Goal: Transaction & Acquisition: Book appointment/travel/reservation

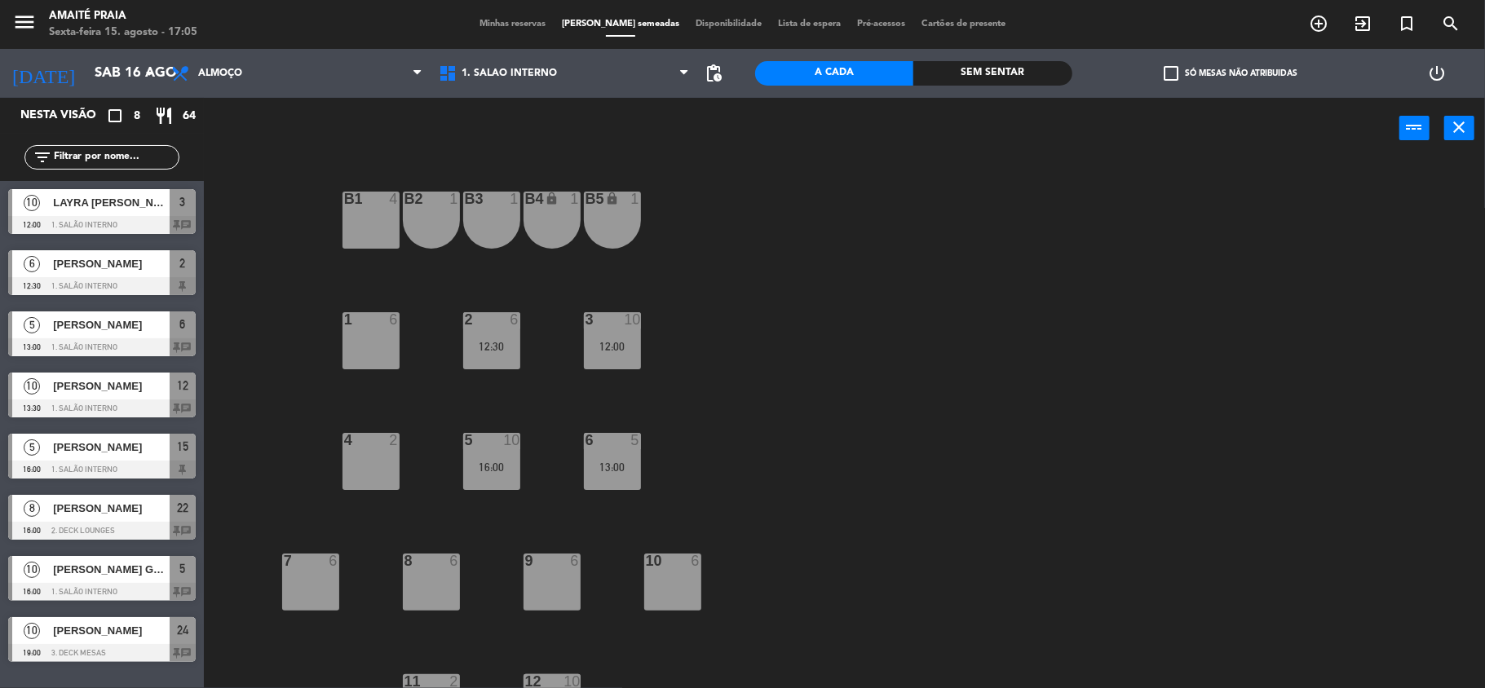
scroll to position [160, 0]
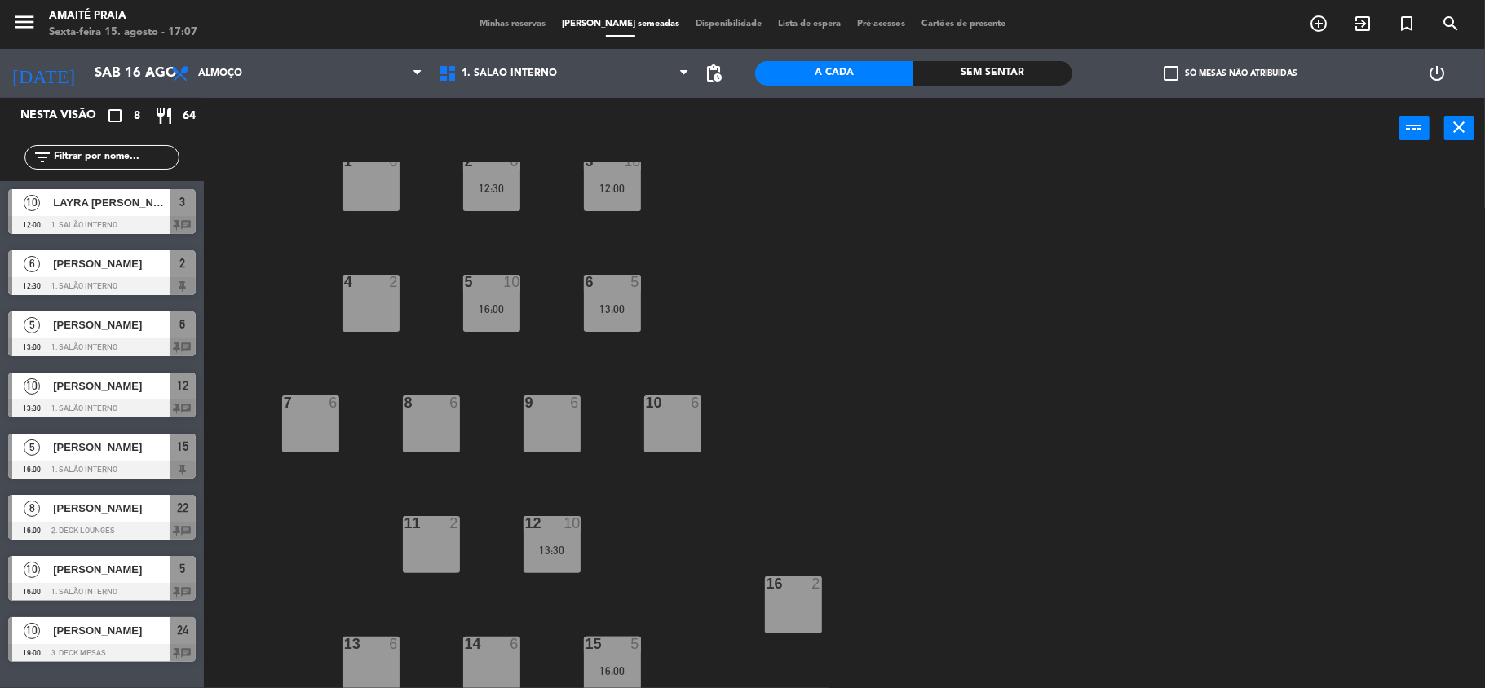
scroll to position [160, 0]
drag, startPoint x: 569, startPoint y: 431, endPoint x: 563, endPoint y: 449, distance: 19.1
click at [563, 449] on div "9 6" at bounding box center [552, 422] width 57 height 57
click at [563, 440] on div "9 6" at bounding box center [552, 422] width 57 height 57
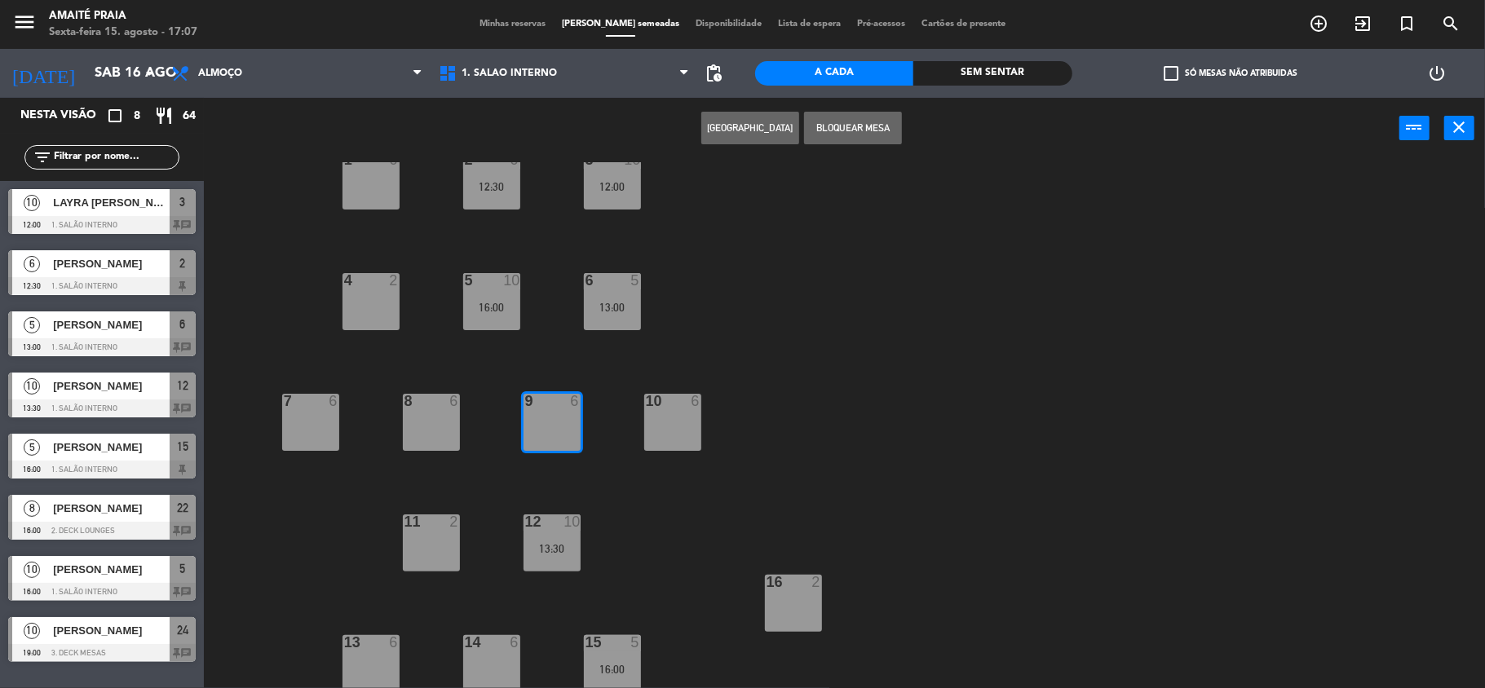
click at [775, 131] on button "[GEOGRAPHIC_DATA]" at bounding box center [750, 128] width 98 height 33
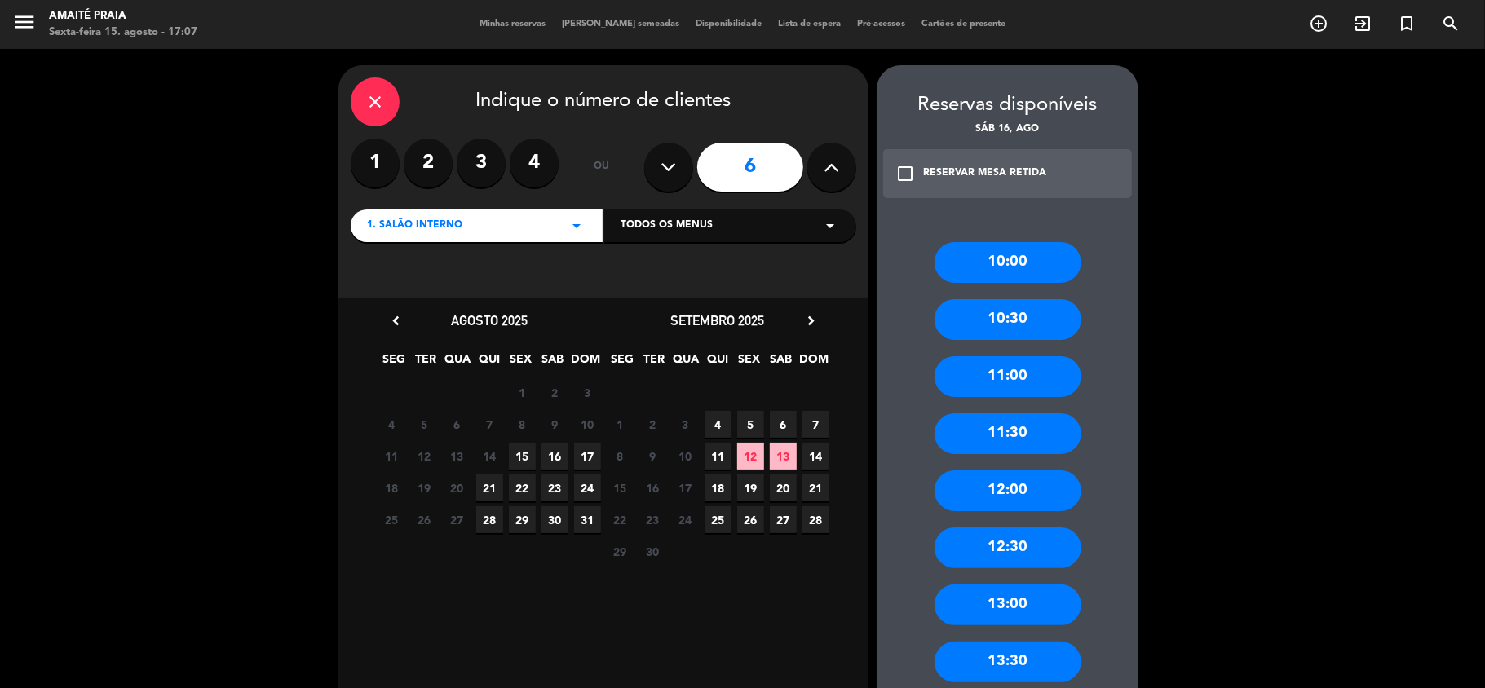
click at [672, 177] on icon at bounding box center [668, 167] width 15 height 24
type input "5"
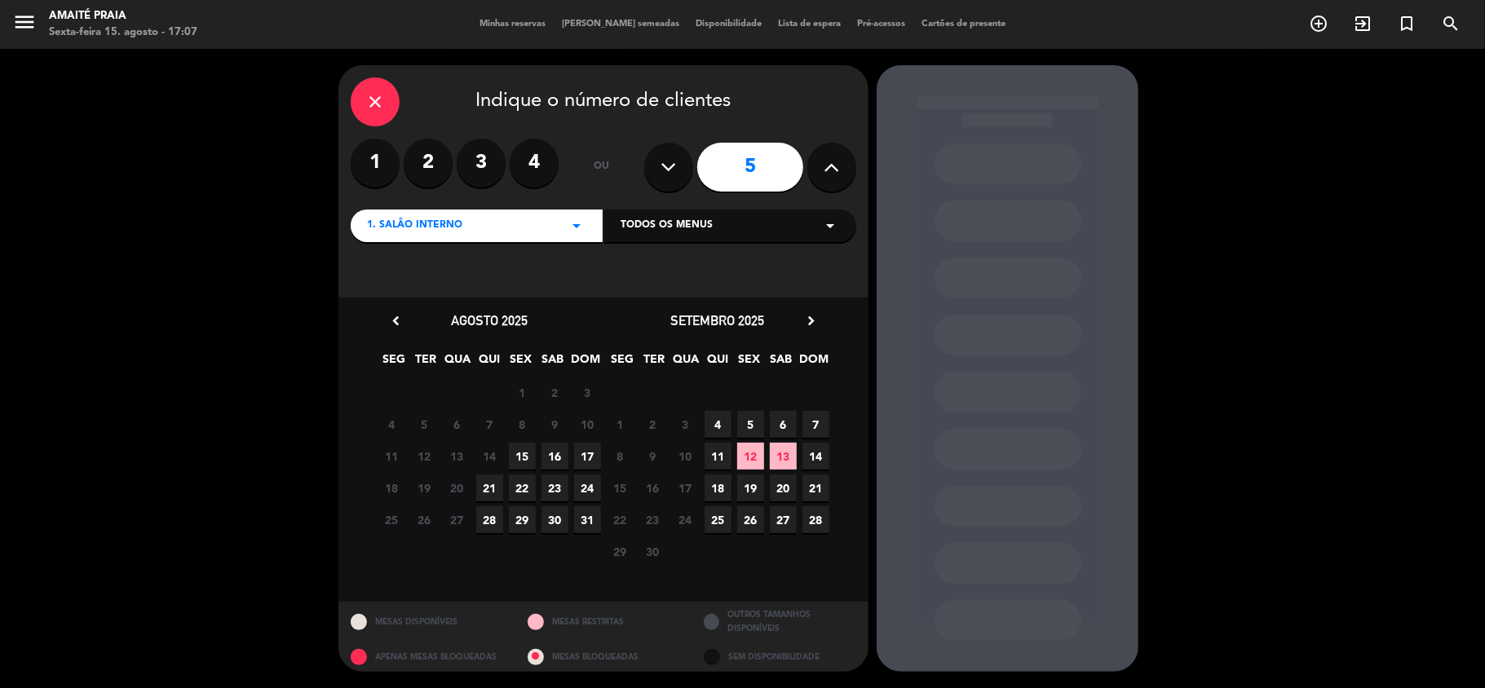
click at [562, 452] on span "16" at bounding box center [555, 456] width 27 height 27
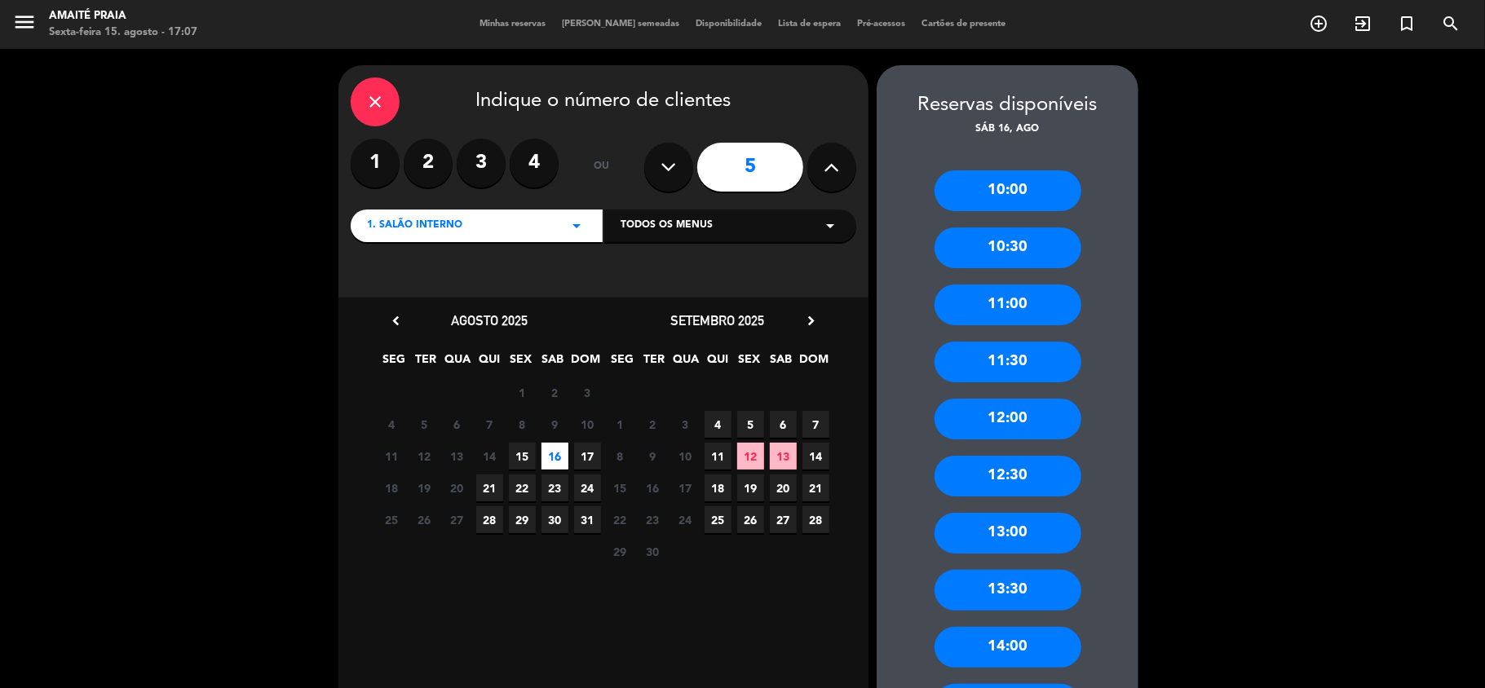
scroll to position [326, 0]
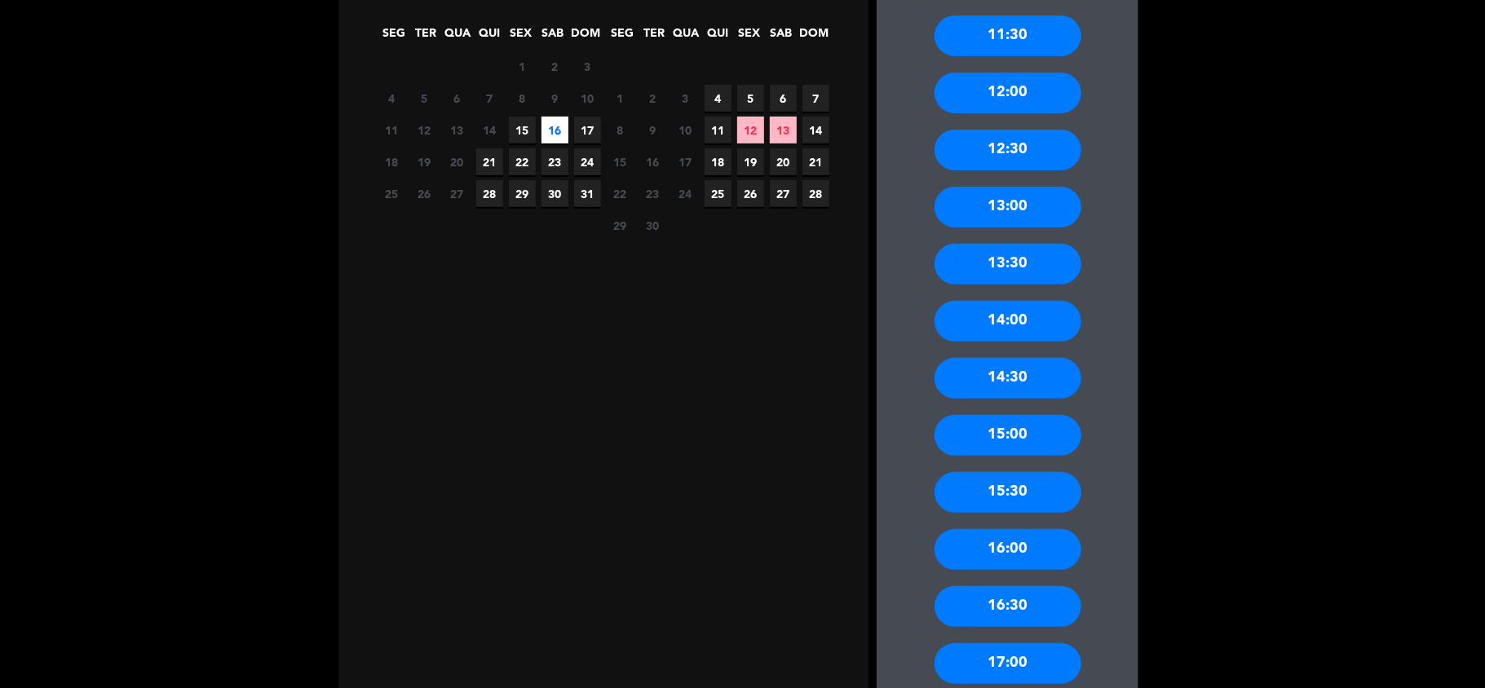
click at [1035, 440] on div "15:00" at bounding box center [1008, 435] width 147 height 41
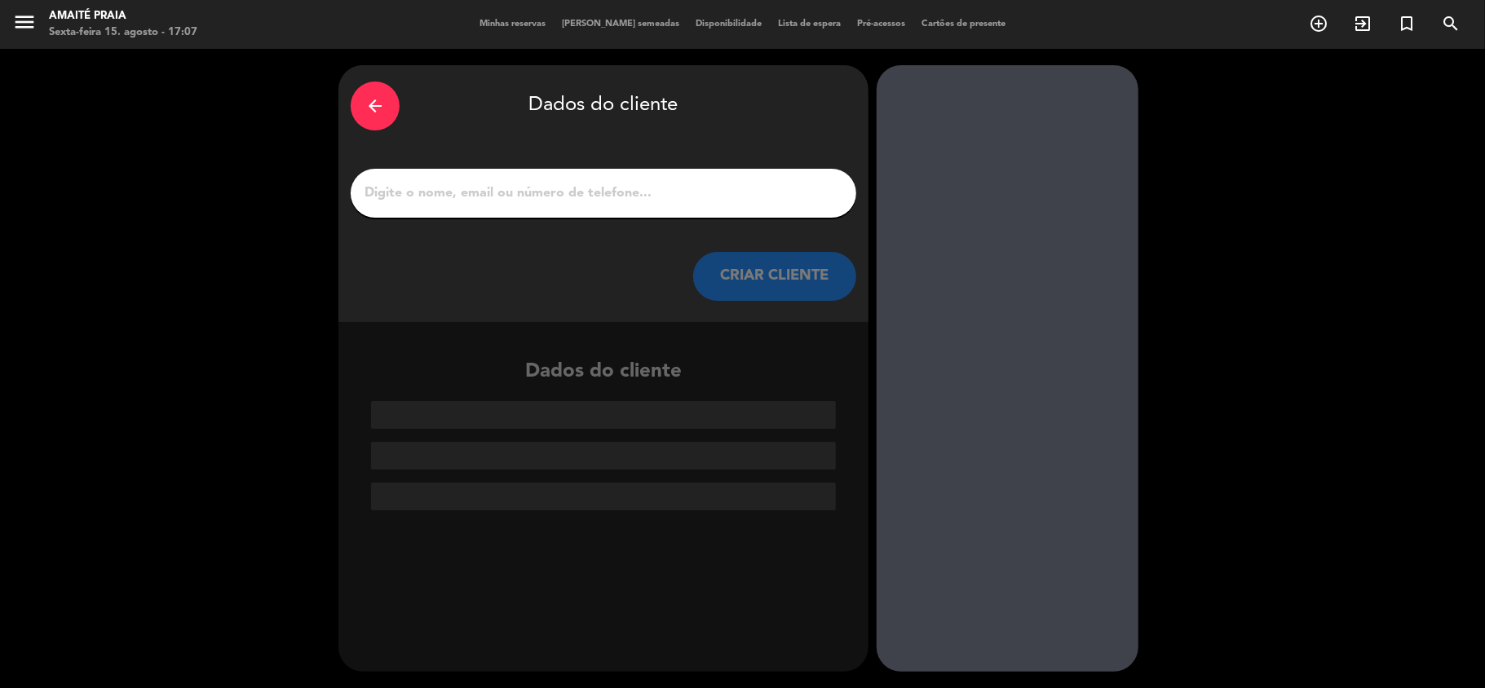
scroll to position [0, 0]
click at [584, 174] on div at bounding box center [604, 193] width 506 height 49
click at [584, 182] on input "1" at bounding box center [603, 193] width 481 height 23
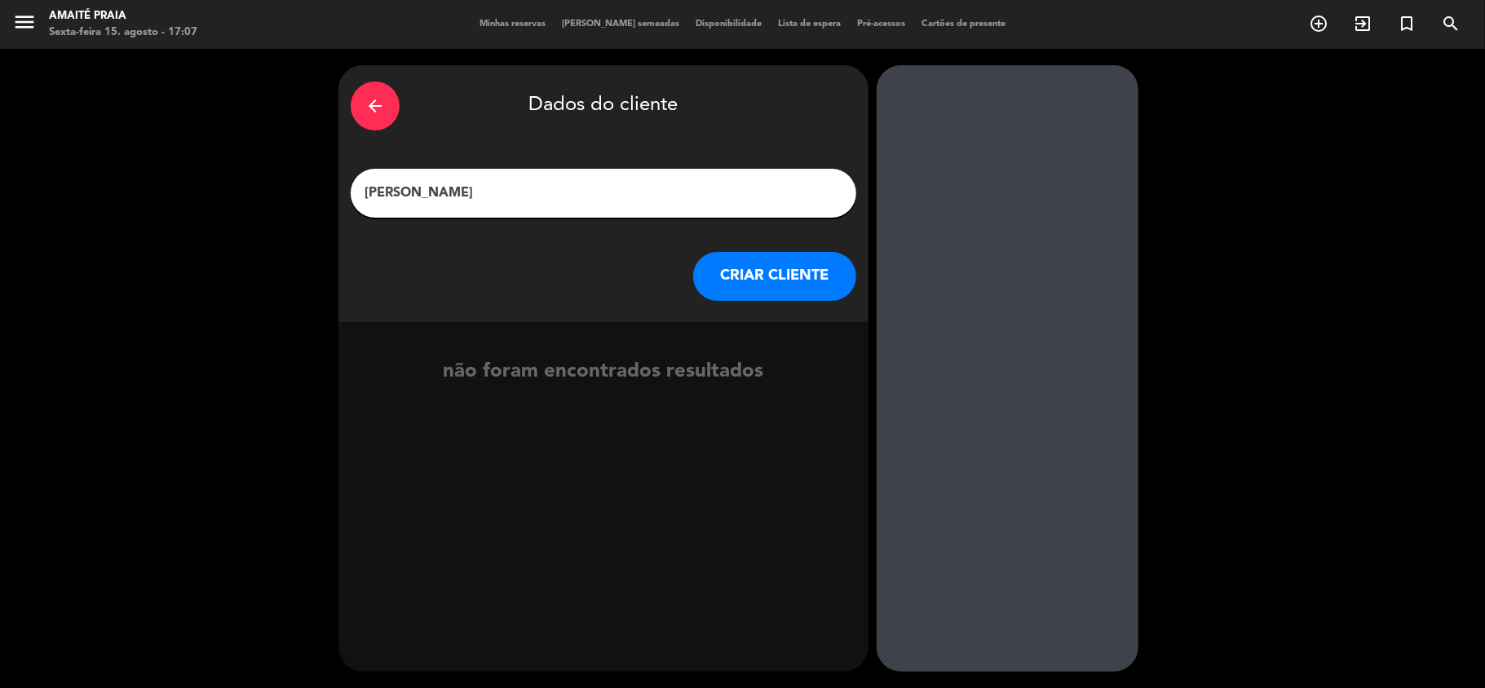
type input "[PERSON_NAME]"
click at [817, 281] on button "CRIAR CLIENTE" at bounding box center [774, 276] width 163 height 49
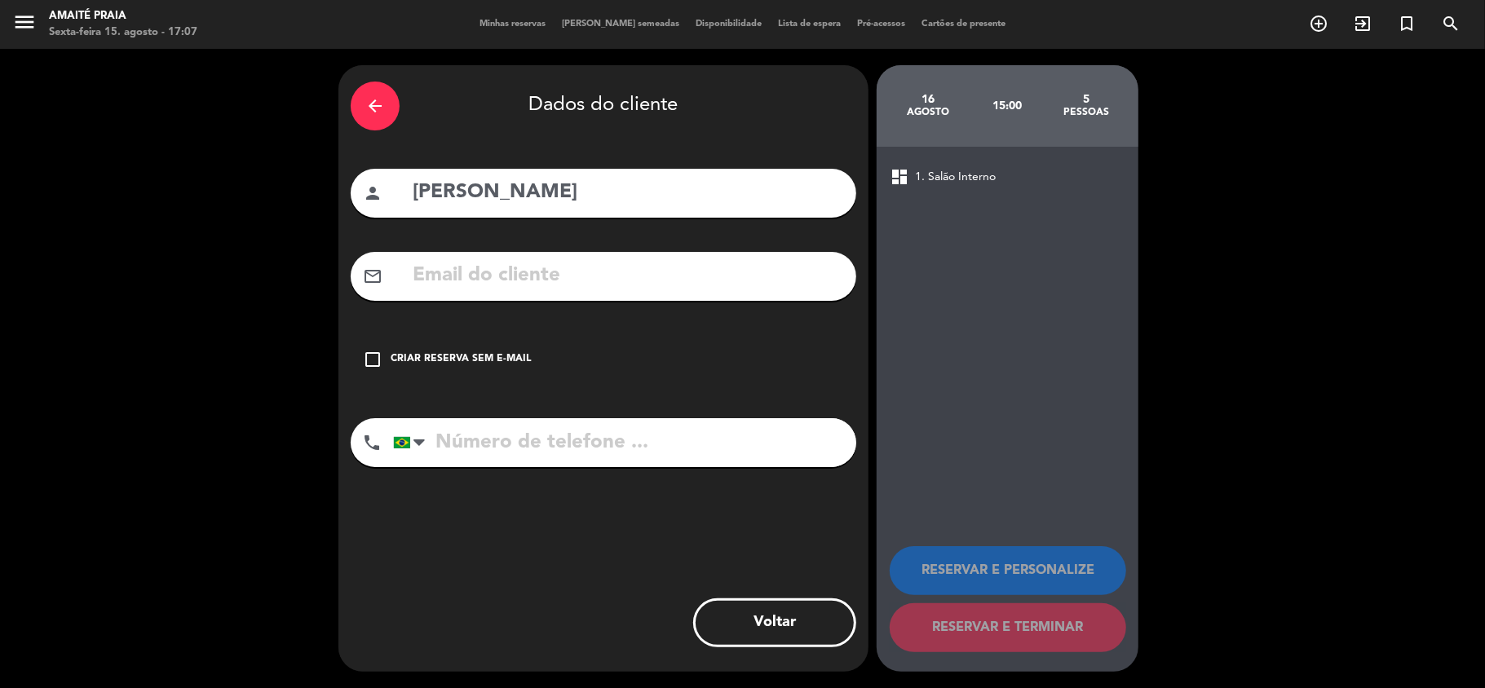
click at [799, 277] on input "text" at bounding box center [627, 275] width 433 height 33
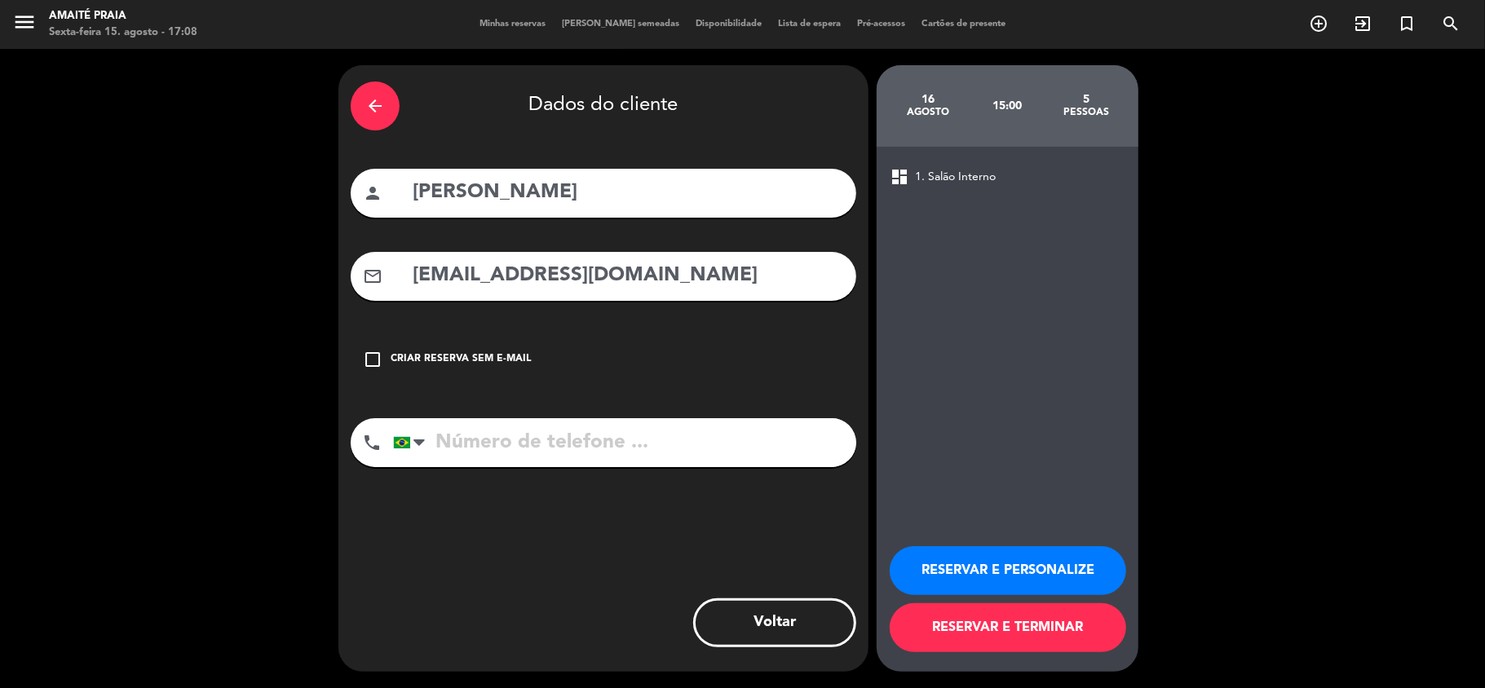
type input "[EMAIL_ADDRESS][DOMAIN_NAME]"
click at [742, 422] on input "tel" at bounding box center [624, 442] width 463 height 49
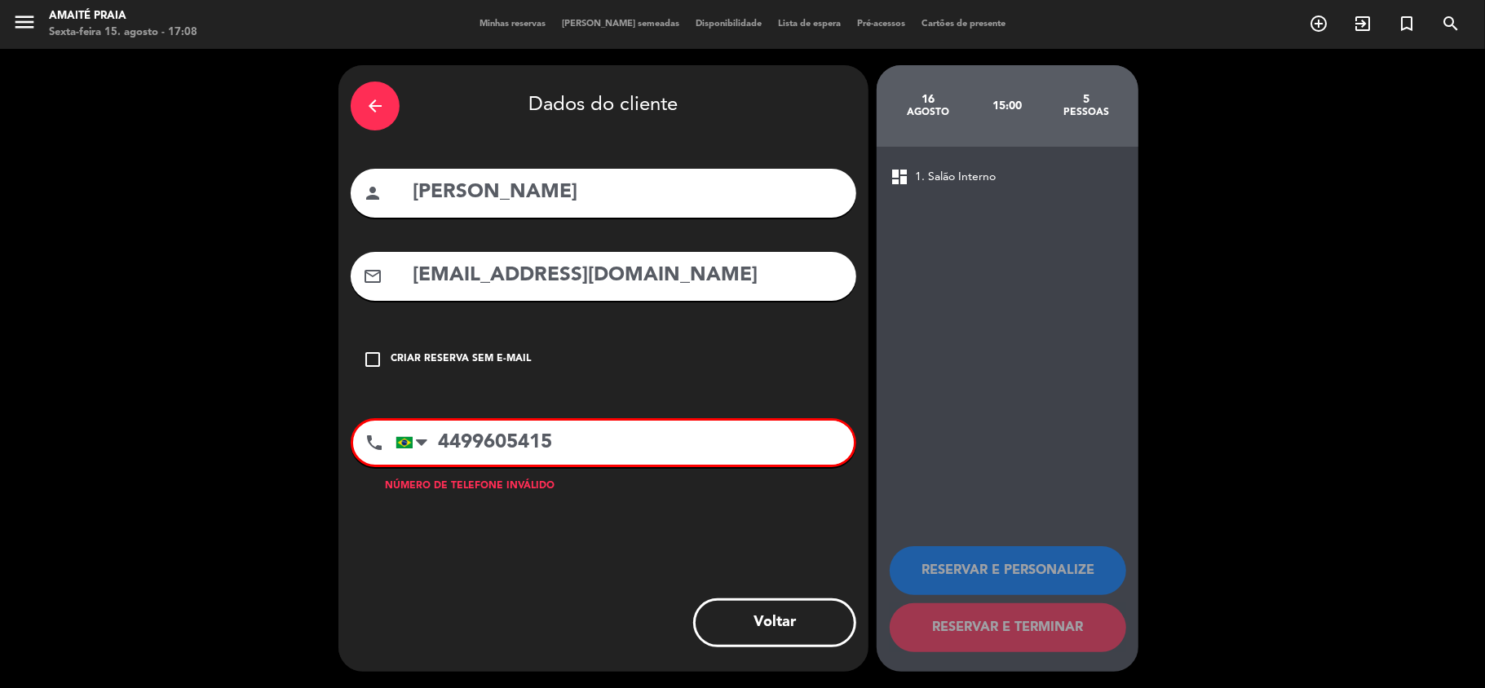
click at [484, 444] on input "4499605415" at bounding box center [625, 443] width 458 height 44
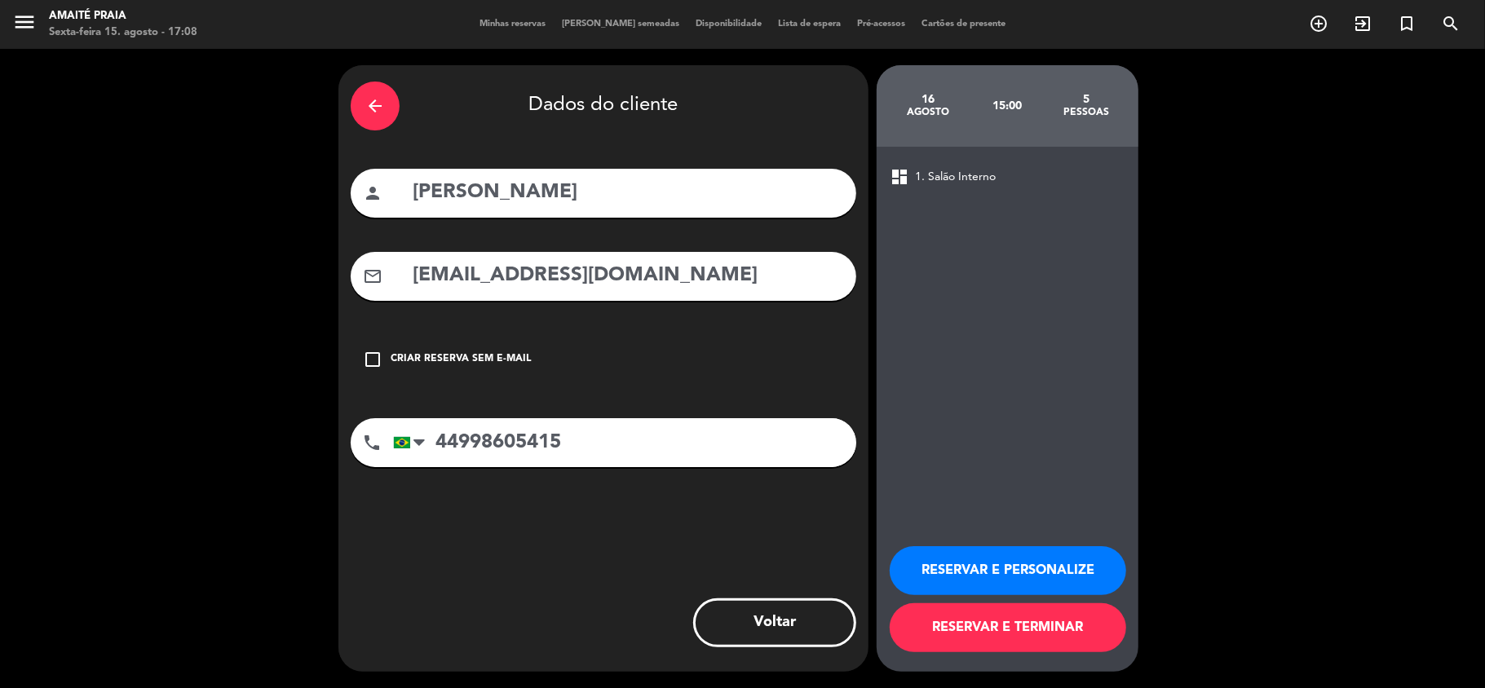
type input "44998605415"
click at [1011, 575] on button "RESERVAR E PERSONALIZE" at bounding box center [1008, 570] width 237 height 49
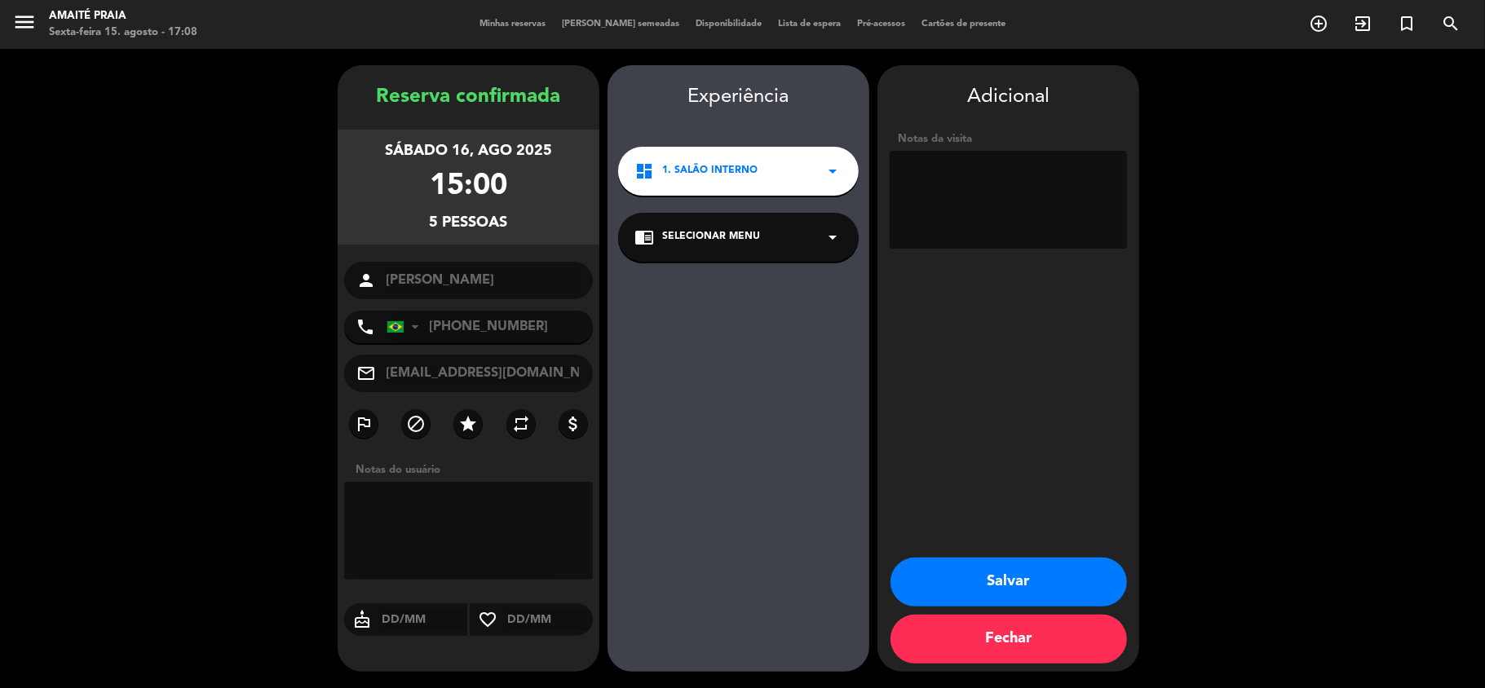
click at [950, 202] on textarea at bounding box center [1008, 200] width 237 height 98
type textarea "mesa almoço e sunset"
click at [798, 90] on div "Experiência" at bounding box center [739, 98] width 262 height 32
click at [789, 245] on div "chrome_reader_mode Selecionar menu arrow_drop_down" at bounding box center [738, 237] width 241 height 49
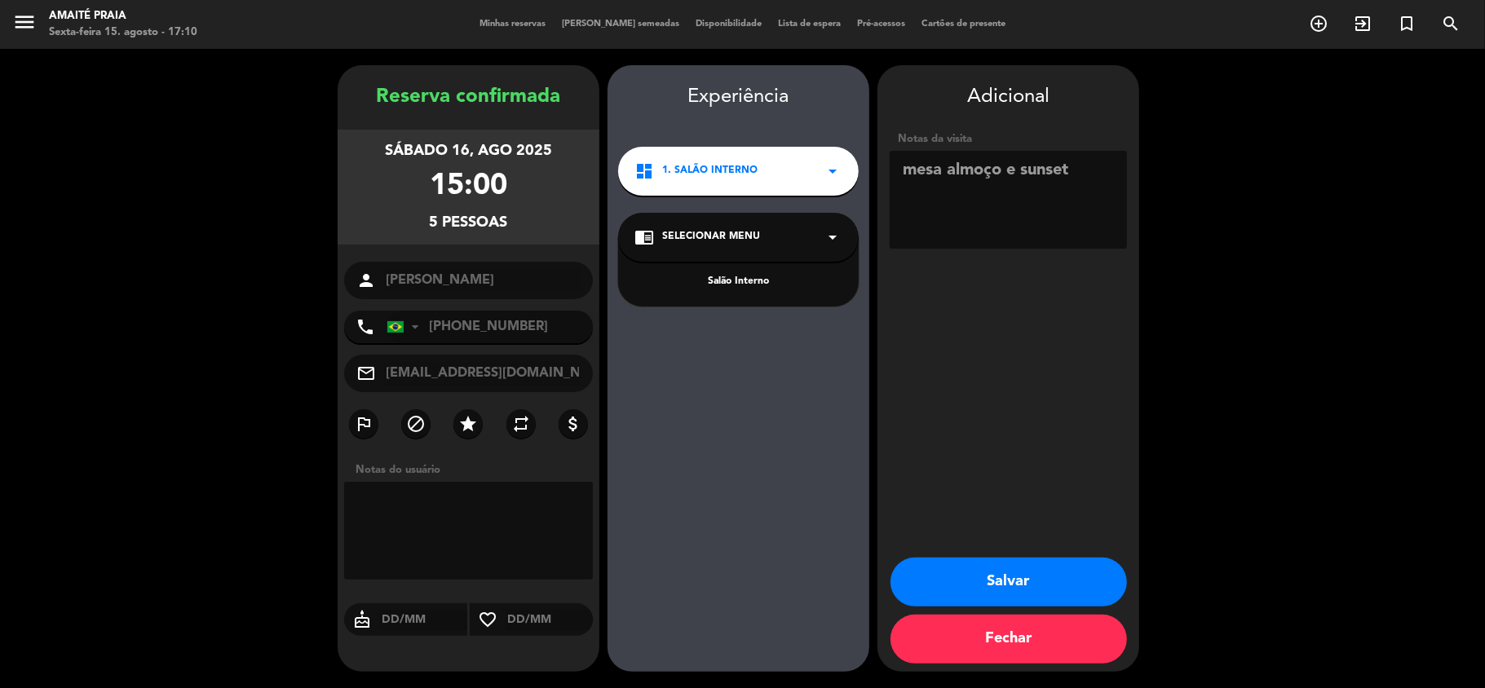
click at [788, 279] on div "Salão Interno" at bounding box center [738, 282] width 208 height 16
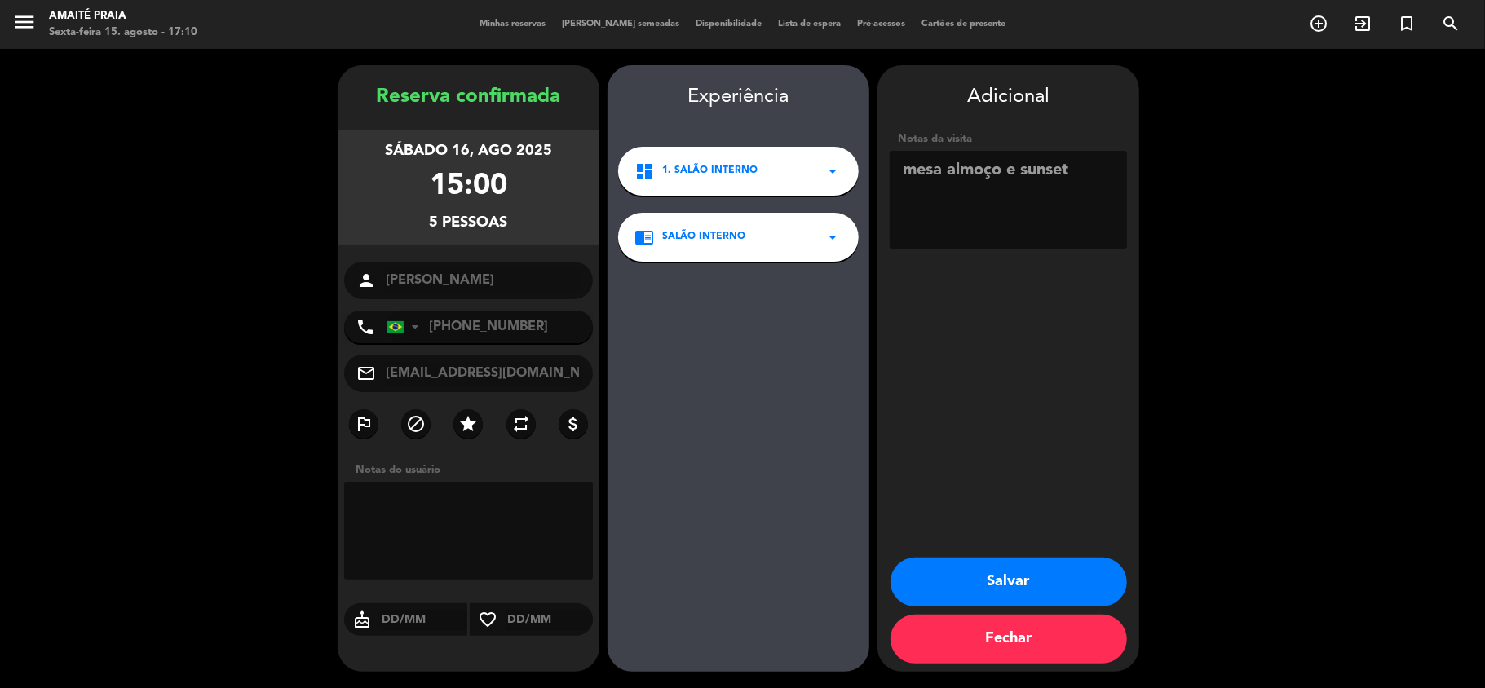
click at [951, 563] on button "Salvar" at bounding box center [1009, 582] width 237 height 49
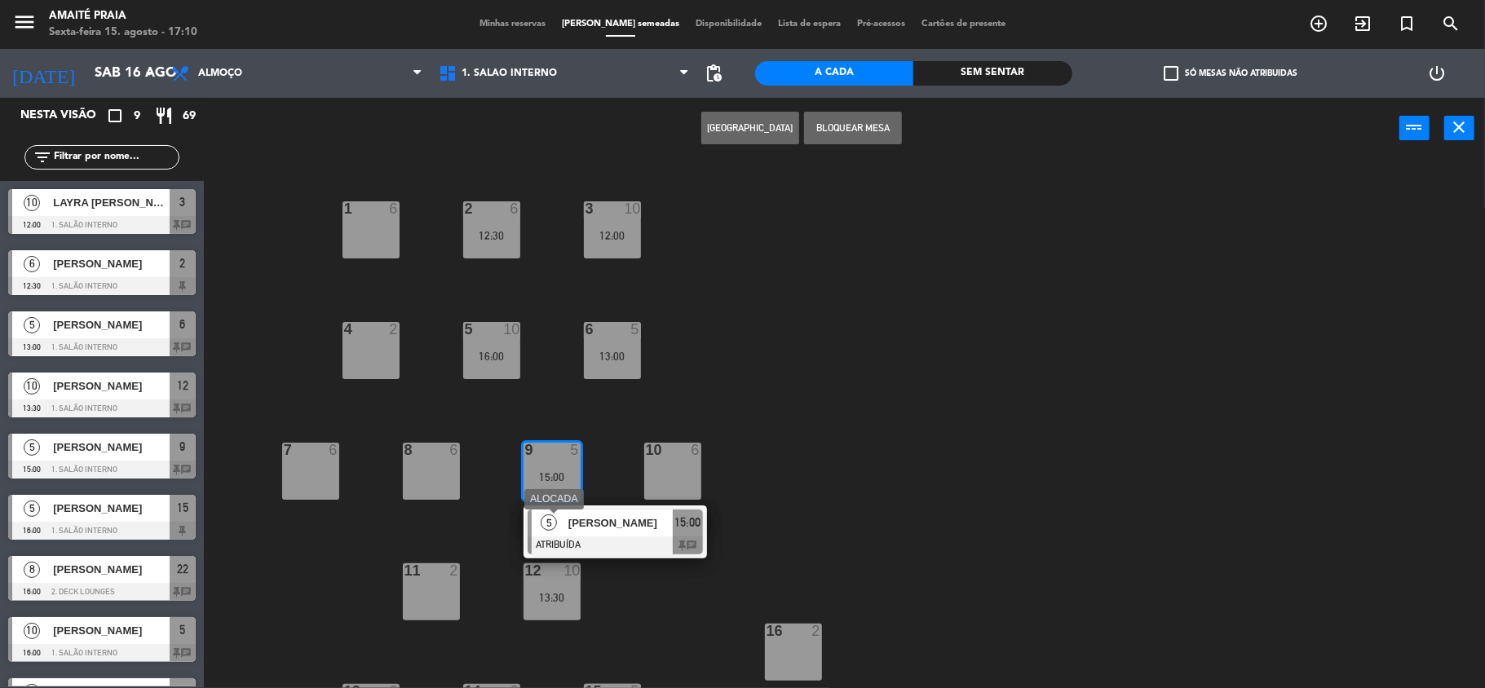
scroll to position [160, 0]
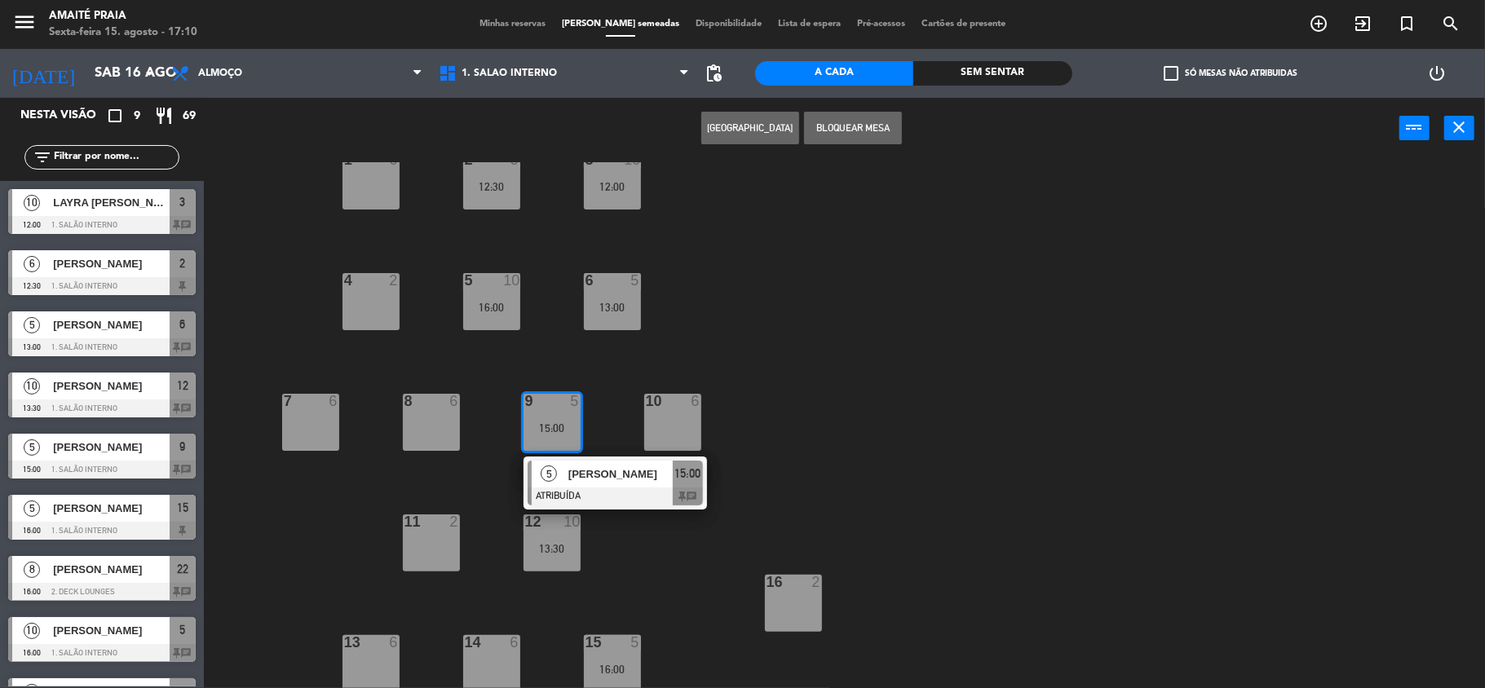
click at [672, 414] on div "10 6" at bounding box center [672, 422] width 57 height 57
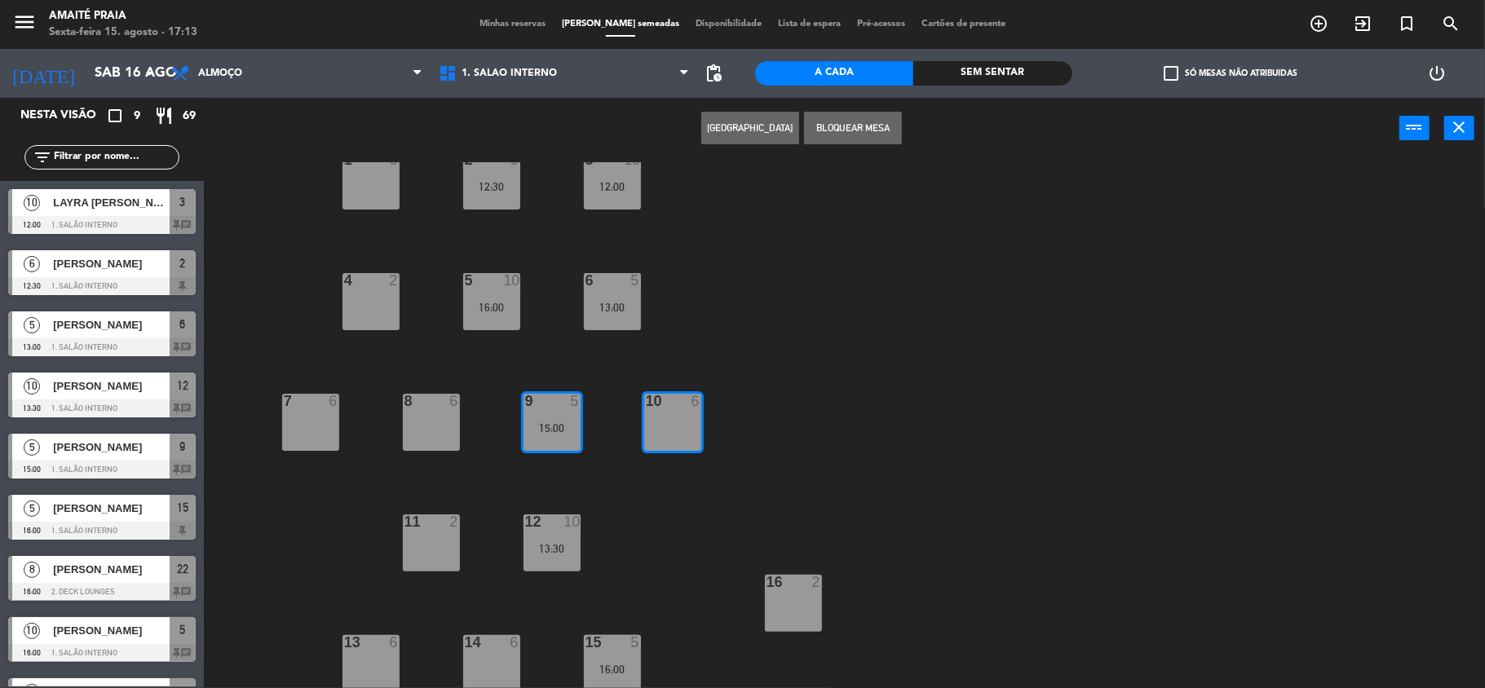
click at [714, 497] on div "B1 4 B2 1 B3 1 B4 lock 1 B5 lock 1 1 6 2 6 12:30 3 10 12:00 4 2 5 10 16:00 6 5 …" at bounding box center [852, 426] width 1267 height 529
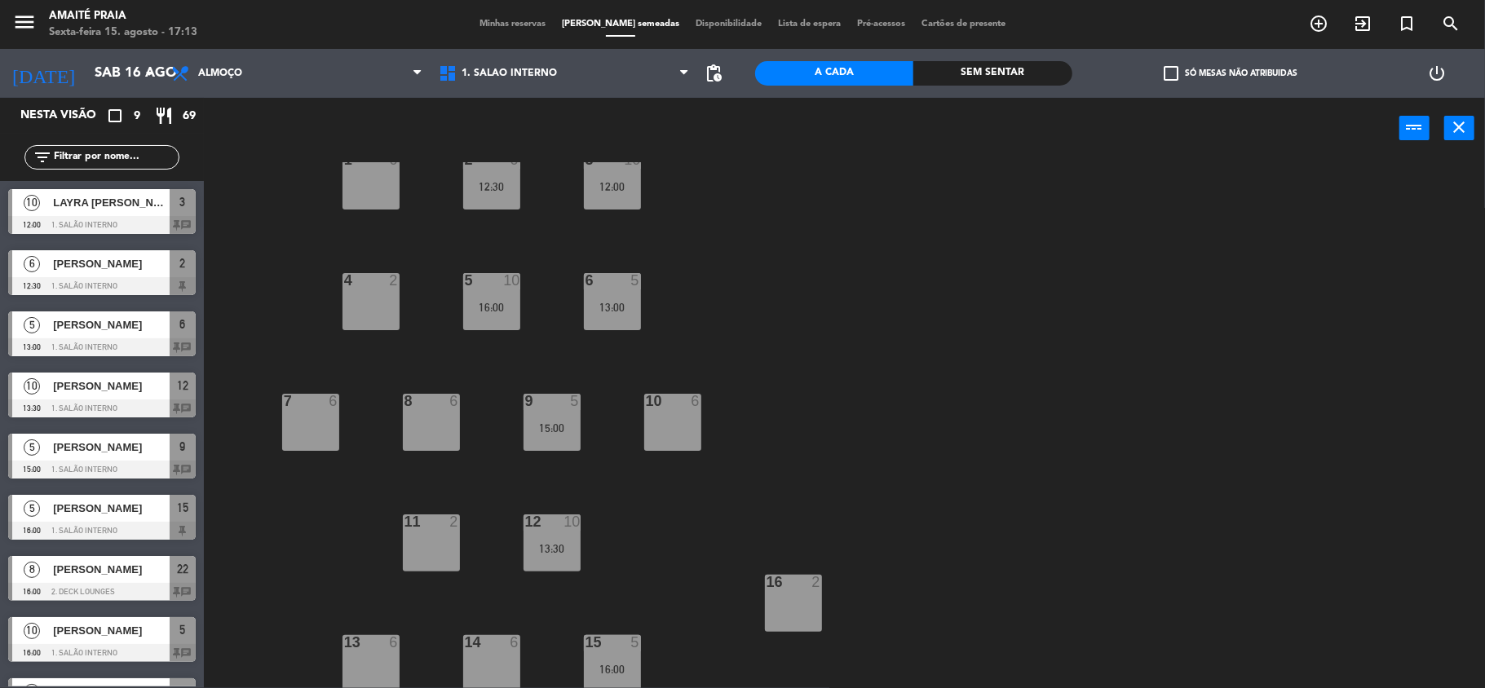
click at [689, 444] on div "10 6" at bounding box center [672, 422] width 57 height 57
click at [781, 144] on div "Criar Reserva Bloquear Mesa power_input close" at bounding box center [802, 129] width 1196 height 62
click at [778, 127] on button "[GEOGRAPHIC_DATA]" at bounding box center [750, 128] width 98 height 33
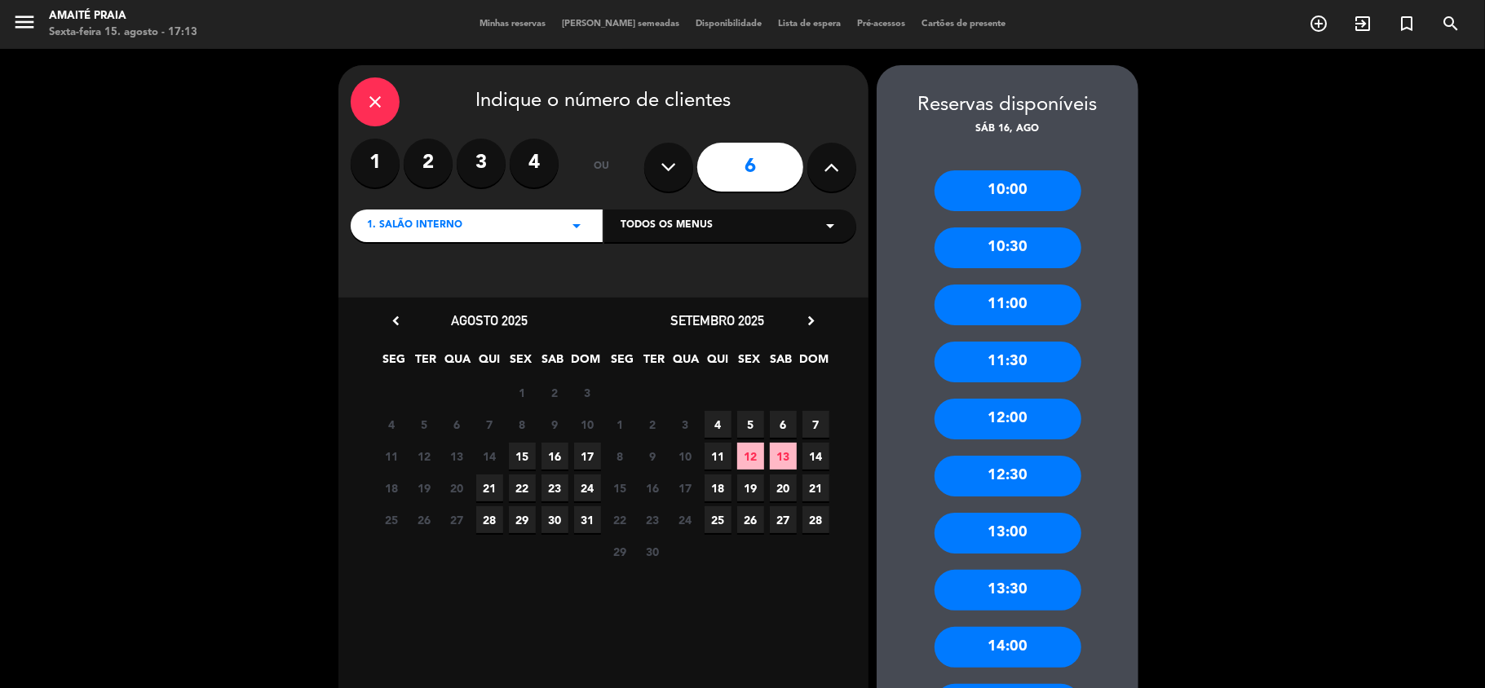
click at [558, 454] on span "16" at bounding box center [555, 456] width 27 height 27
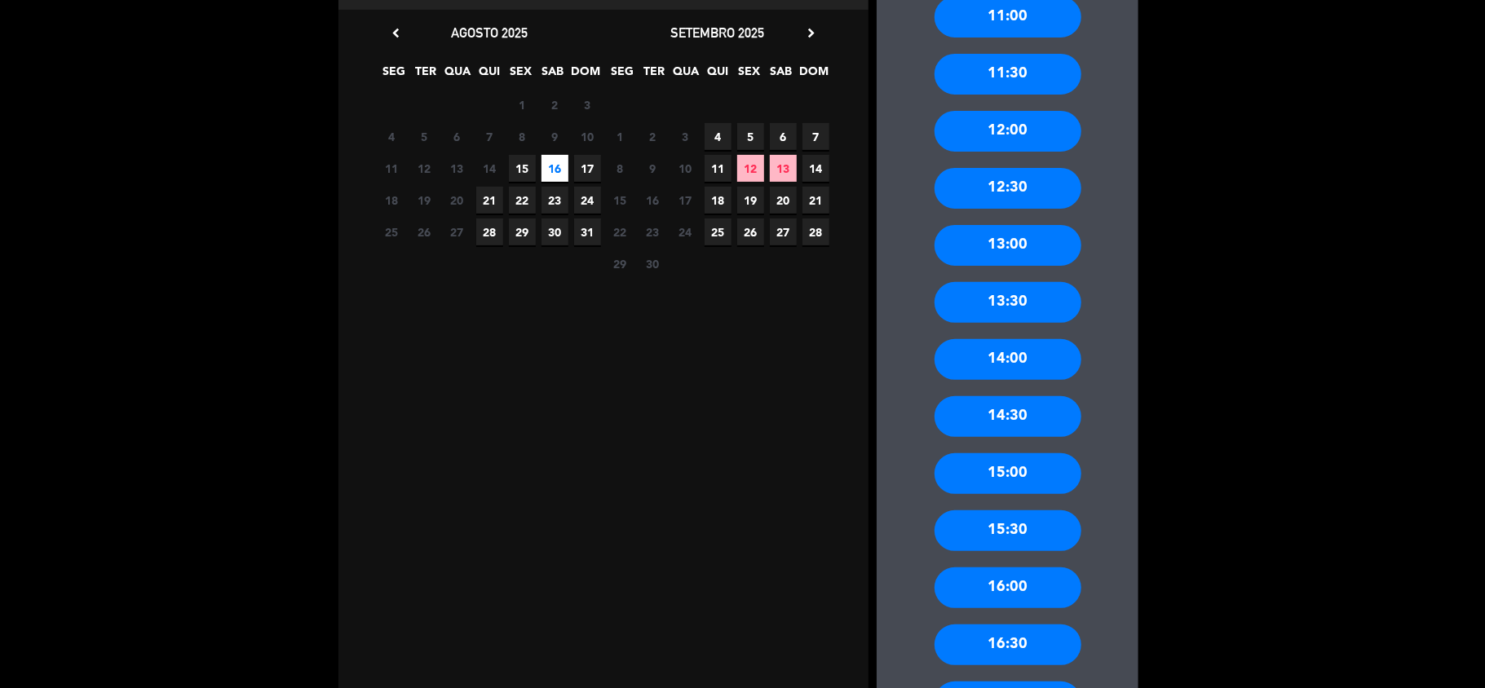
scroll to position [326, 0]
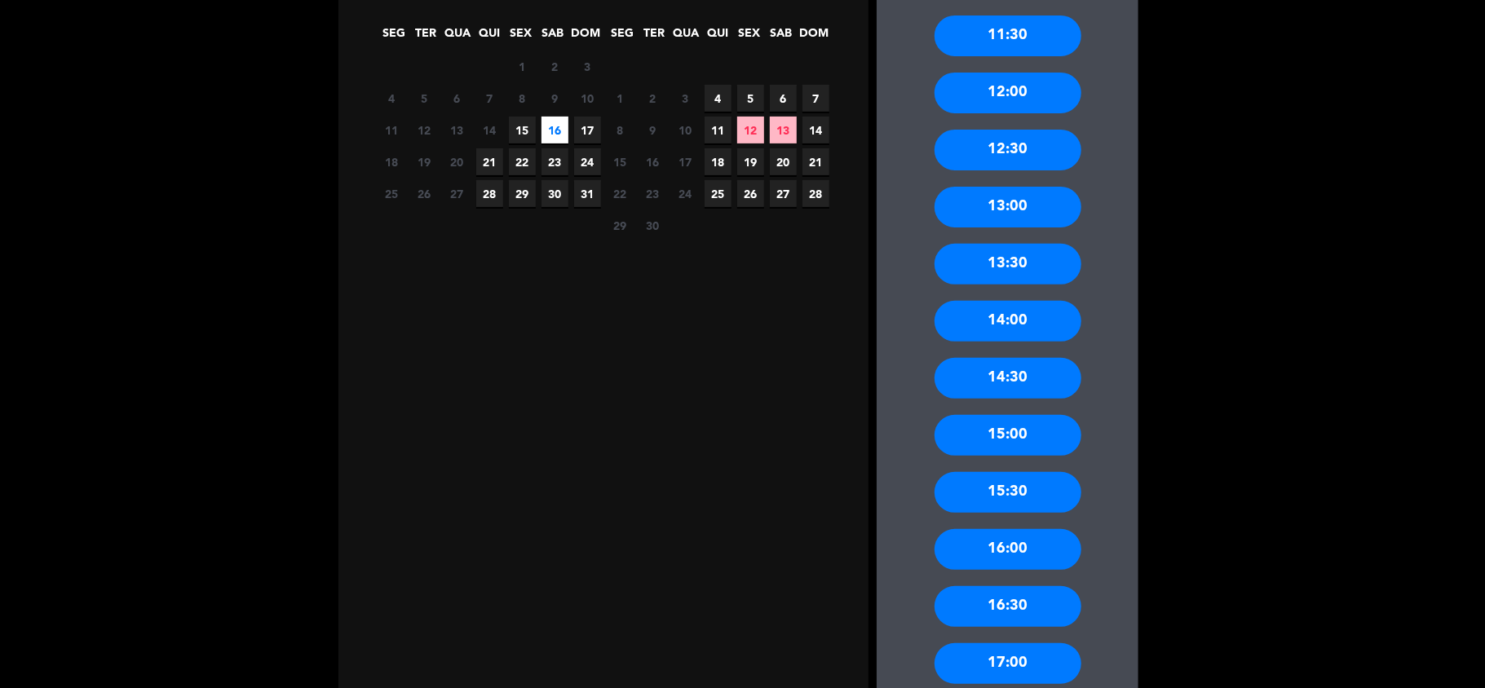
click at [1012, 484] on div "15:30" at bounding box center [1008, 492] width 147 height 41
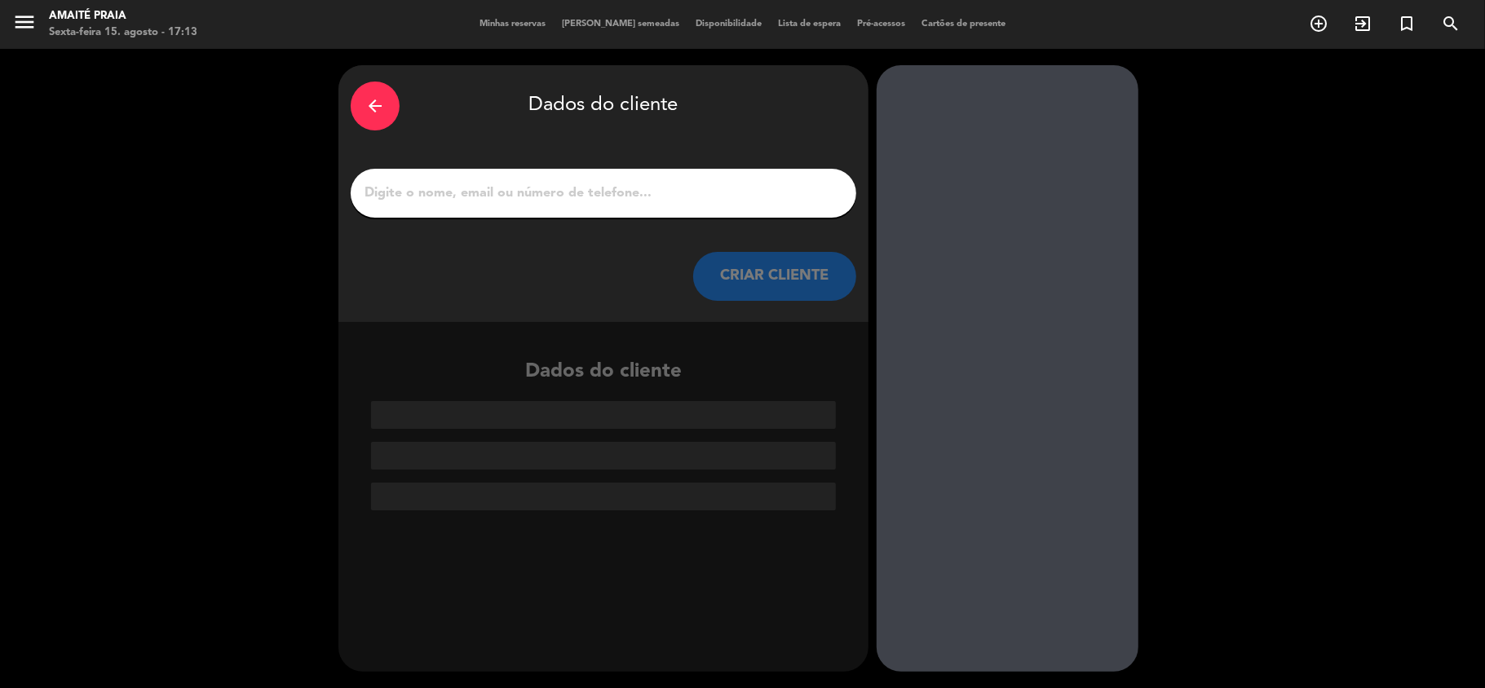
click at [665, 197] on input "1" at bounding box center [603, 193] width 481 height 23
type input "s"
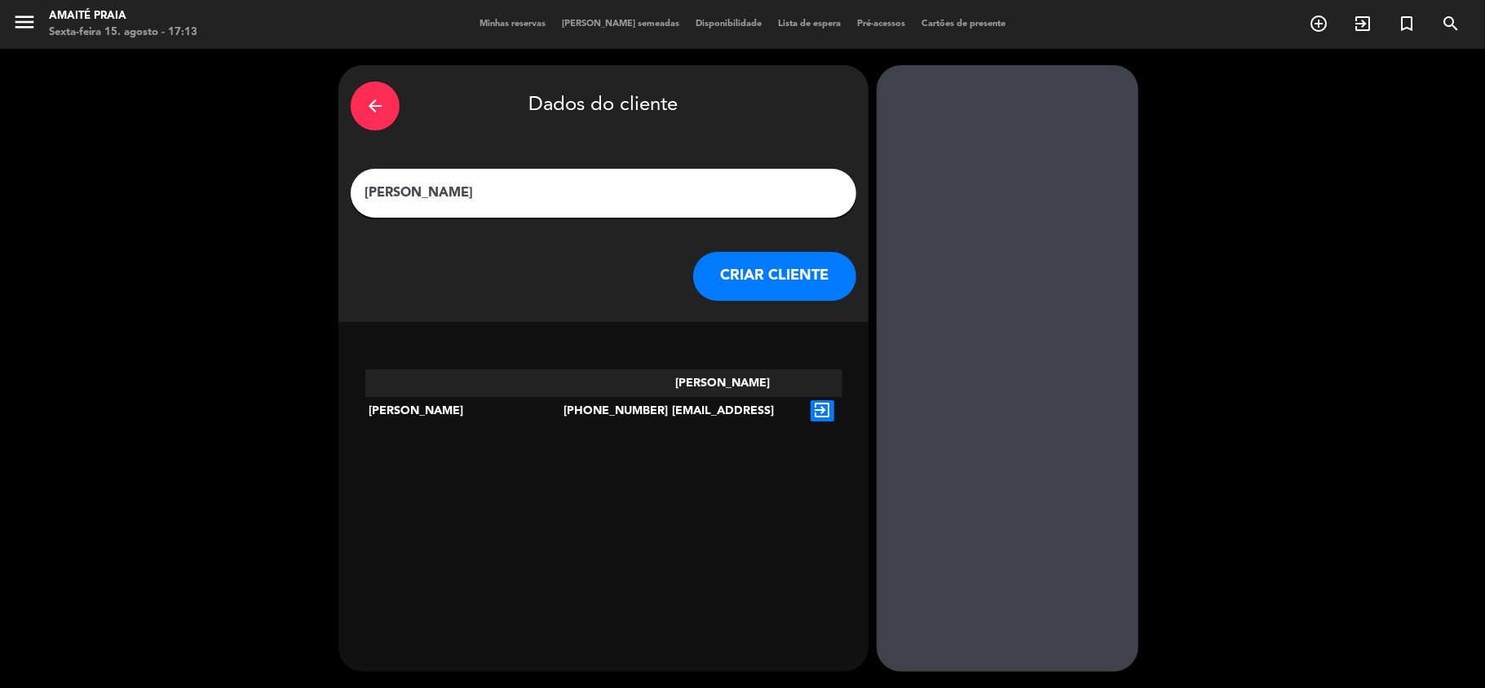
type input "[PERSON_NAME]"
click at [722, 269] on button "CRIAR CLIENTE" at bounding box center [774, 276] width 163 height 49
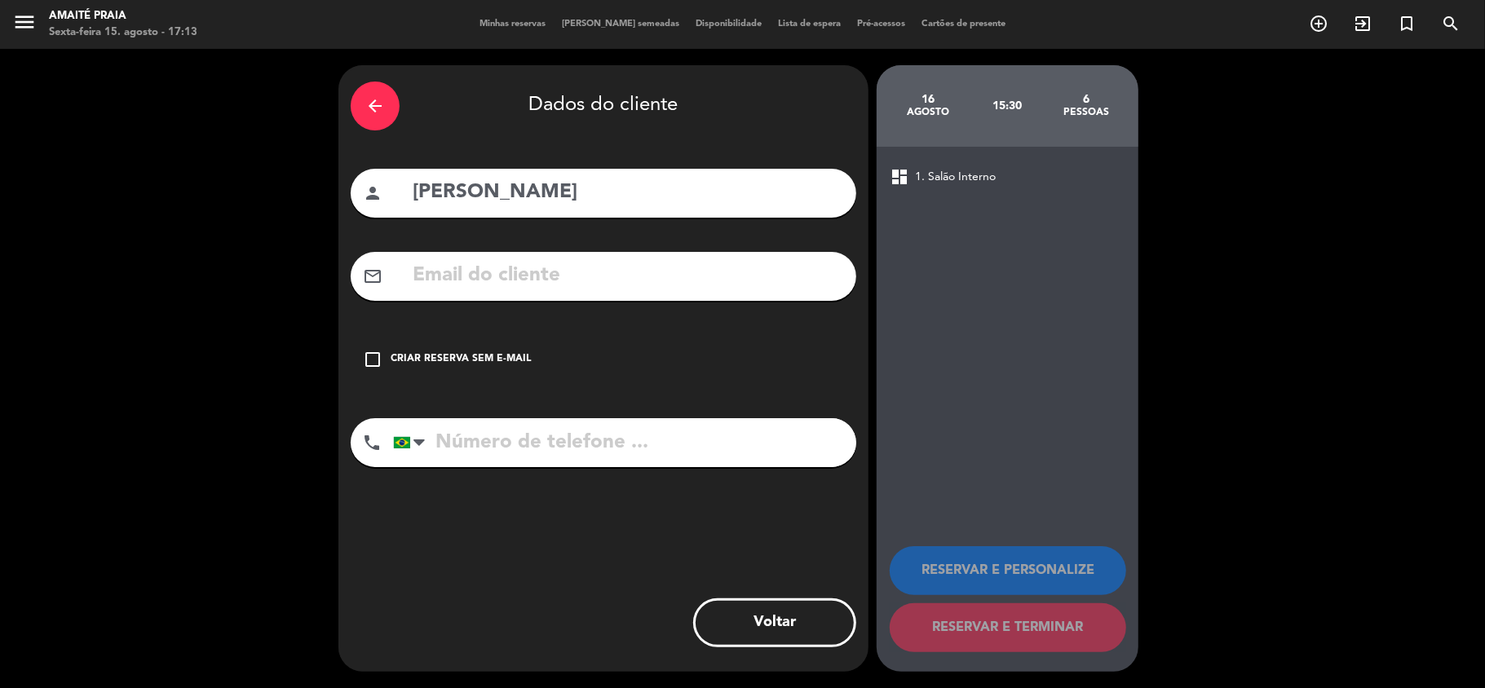
click at [690, 277] on input "text" at bounding box center [627, 275] width 433 height 33
type input "S"
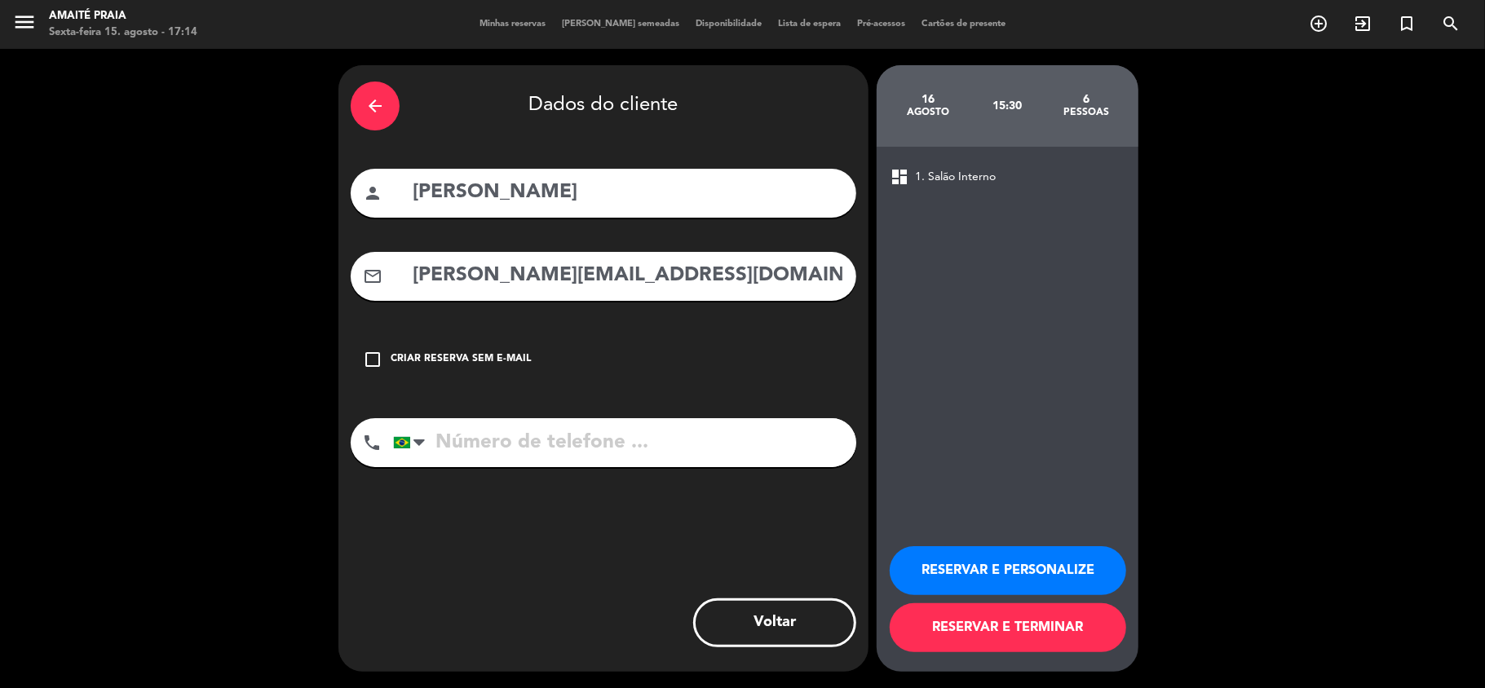
type input "[PERSON_NAME][EMAIL_ADDRESS][DOMAIN_NAME]"
drag, startPoint x: 702, startPoint y: 436, endPoint x: 693, endPoint y: 438, distance: 9.3
click at [701, 436] on input "tel" at bounding box center [624, 442] width 463 height 49
type input "65999268996"
click at [967, 565] on button "RESERVAR E PERSONALIZE" at bounding box center [1008, 570] width 237 height 49
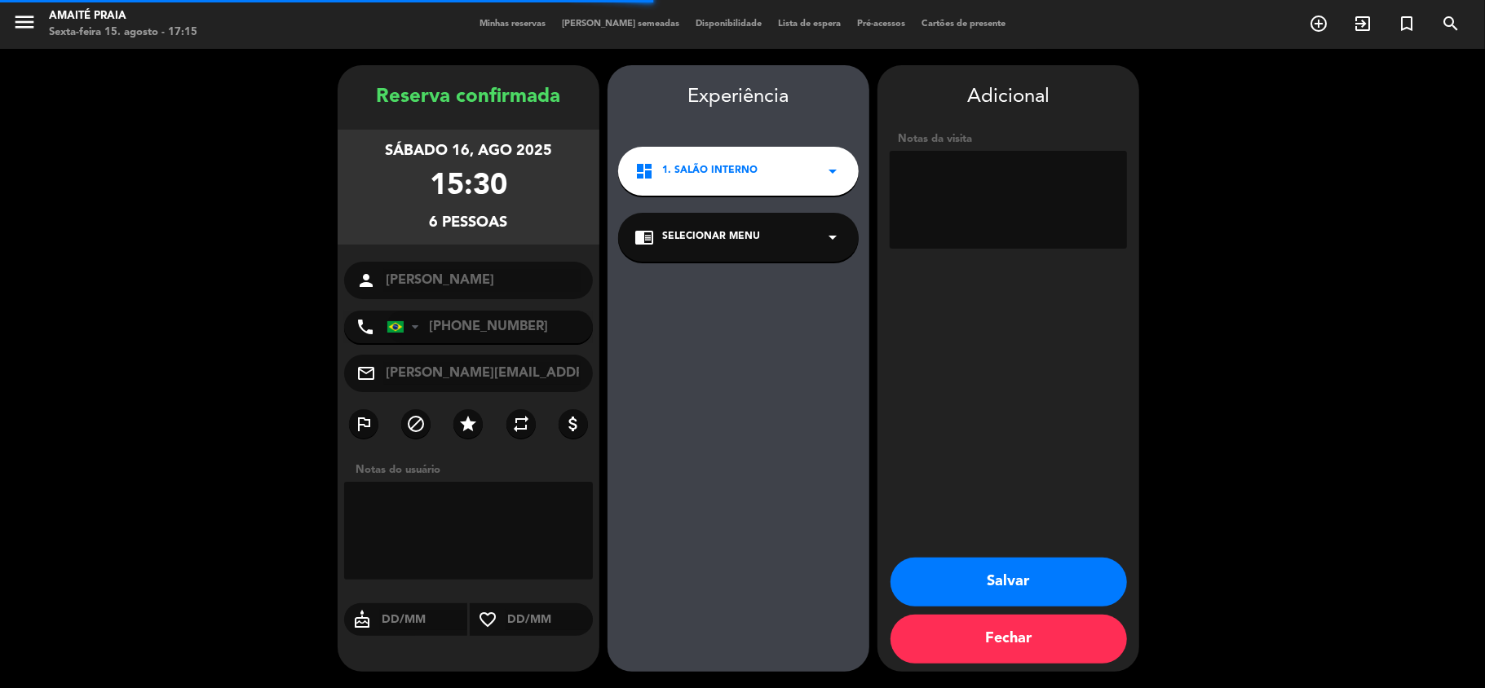
click at [931, 155] on textarea at bounding box center [1008, 200] width 237 height 98
click at [819, 237] on div "chrome_reader_mode Selecionar menu arrow_drop_down" at bounding box center [738, 237] width 241 height 49
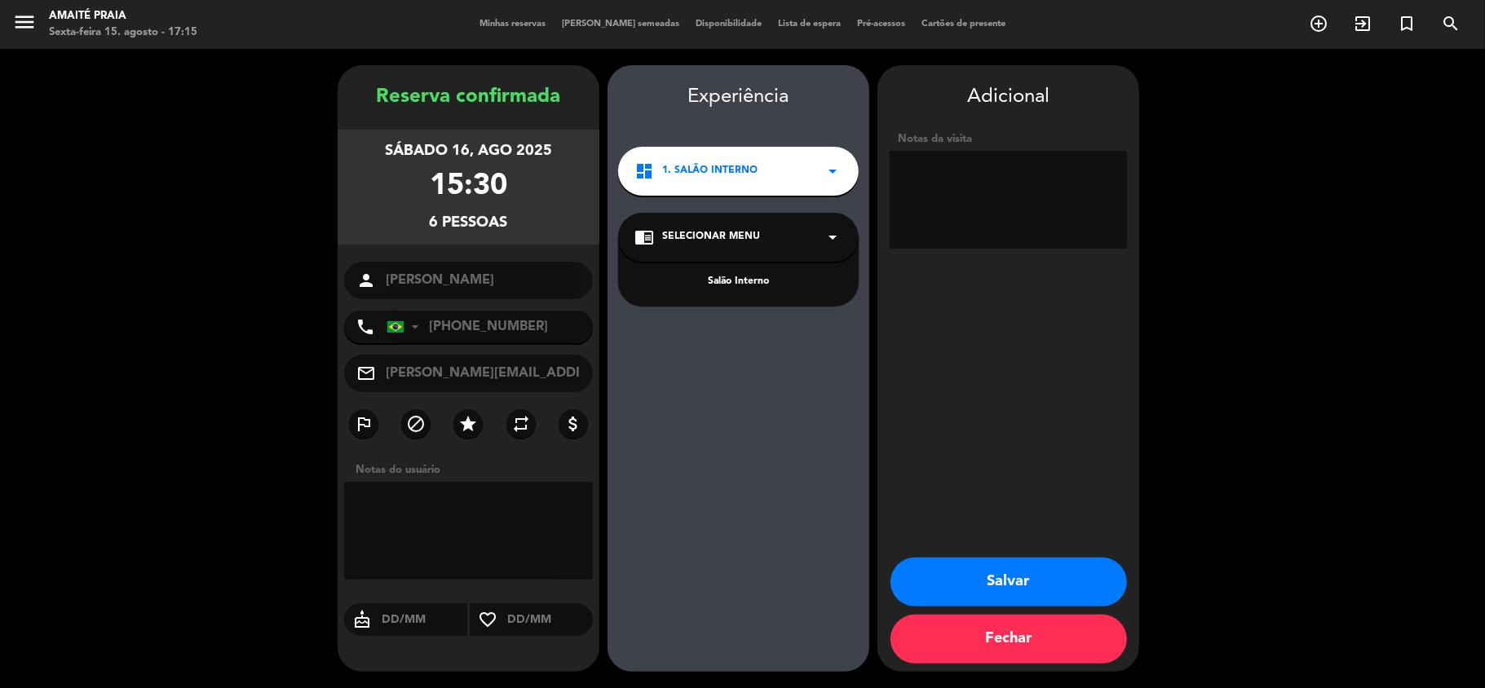
click at [816, 281] on div "Salão Interno" at bounding box center [738, 282] width 208 height 16
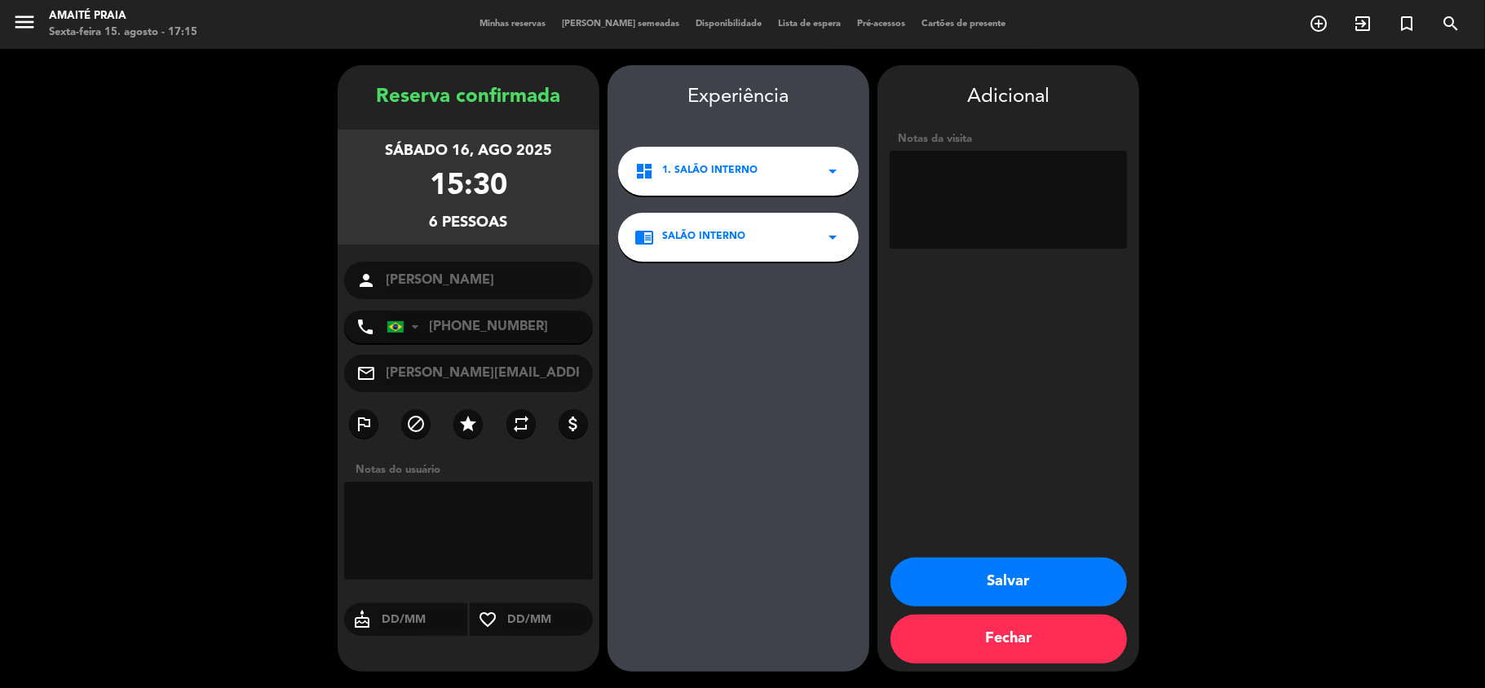
click at [953, 242] on textarea at bounding box center [1008, 200] width 237 height 98
type textarea "reserva almoço e sunset"
click at [997, 581] on button "Salvar" at bounding box center [1009, 582] width 237 height 49
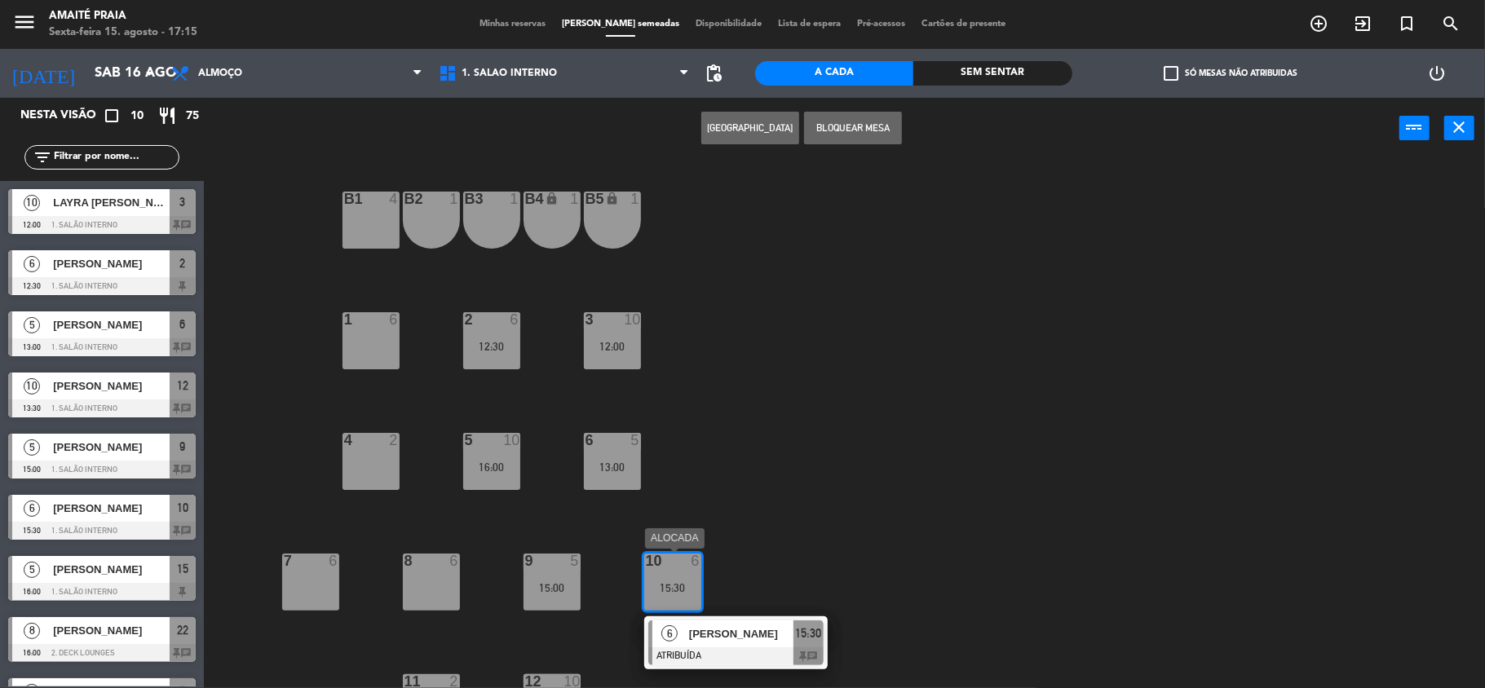
click at [816, 654] on div at bounding box center [735, 657] width 175 height 18
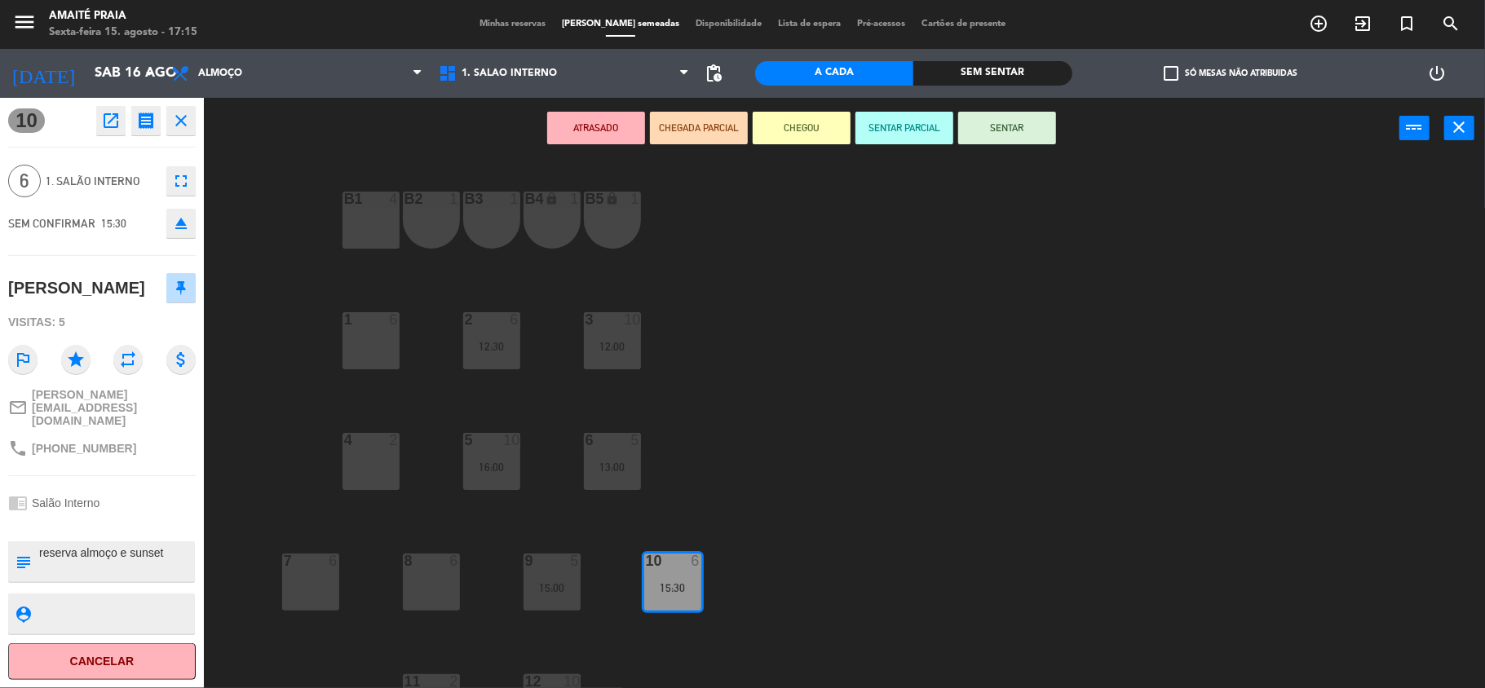
click at [161, 545] on textarea at bounding box center [116, 562] width 156 height 34
click at [168, 545] on textarea at bounding box center [116, 562] width 156 height 34
click at [167, 545] on textarea at bounding box center [116, 562] width 156 height 34
type textarea "reserva almoço, cliente"
